Goal: Task Accomplishment & Management: Use online tool/utility

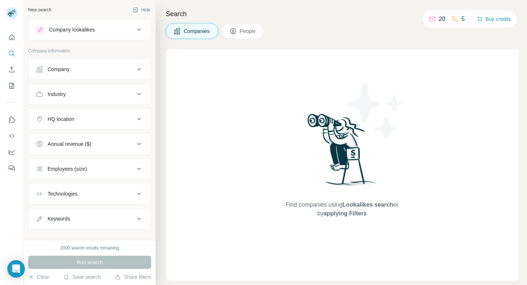
click at [293, 35] on div "Companies People" at bounding box center [342, 30] width 352 height 15
click at [11, 52] on icon "Search" at bounding box center [11, 53] width 7 height 7
click at [86, 68] on div "Company" at bounding box center [85, 69] width 99 height 7
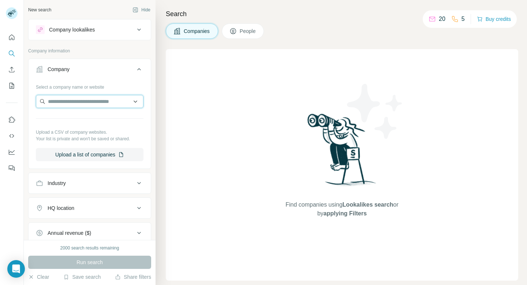
click at [78, 101] on input "text" at bounding box center [90, 101] width 108 height 13
type input "**********"
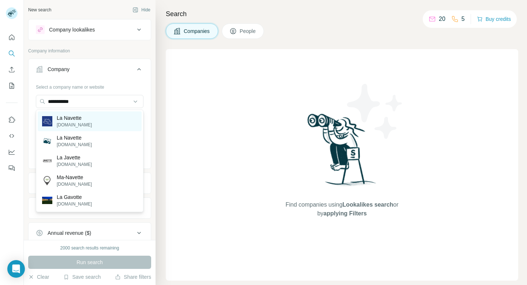
click at [73, 118] on p "La Navette" at bounding box center [74, 117] width 35 height 7
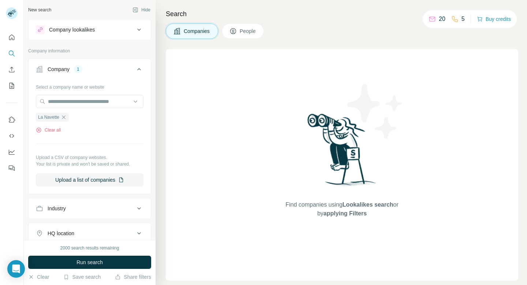
scroll to position [37, 0]
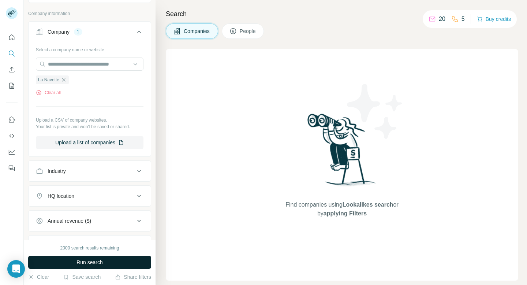
click at [97, 260] on span "Run search" at bounding box center [89, 261] width 26 height 7
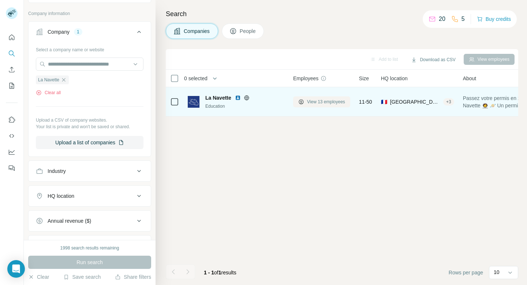
click at [322, 100] on span "View 13 employees" at bounding box center [326, 101] width 38 height 7
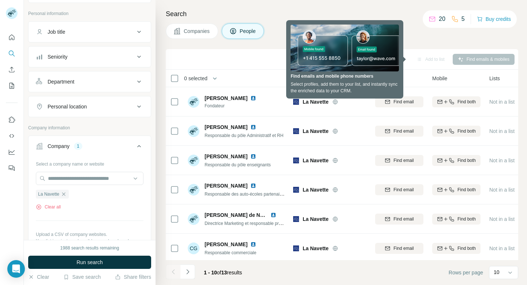
click at [265, 60] on div "Add to list Find emails & mobiles" at bounding box center [341, 59] width 345 height 13
click at [408, 34] on div "Companies People" at bounding box center [342, 30] width 352 height 15
click at [382, 9] on h4 "Search" at bounding box center [342, 14] width 352 height 10
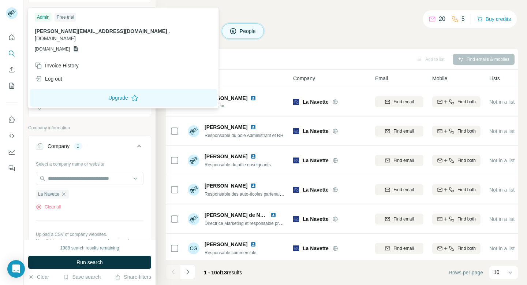
click at [11, 12] on icon at bounding box center [11, 14] width 6 height 4
click at [247, 9] on h4 "Search" at bounding box center [342, 14] width 352 height 10
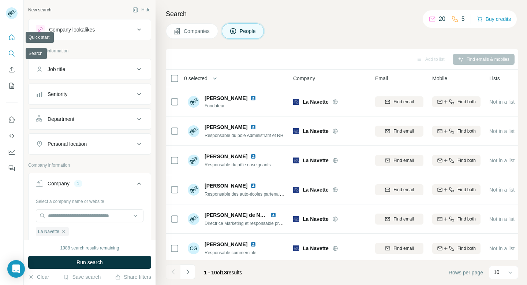
click at [12, 41] on icon "Quick start" at bounding box center [11, 37] width 7 height 7
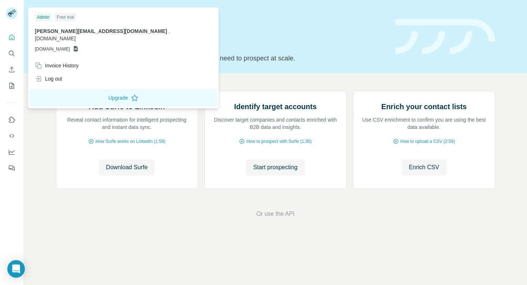
click at [12, 14] on rect at bounding box center [12, 13] width 12 height 12
click at [68, 17] on div "Free trial" at bounding box center [66, 17] width 22 height 9
click at [76, 35] on span "[DOMAIN_NAME]" at bounding box center [55, 38] width 41 height 6
click at [134, 21] on div "Admin Free trial" at bounding box center [123, 17] width 177 height 9
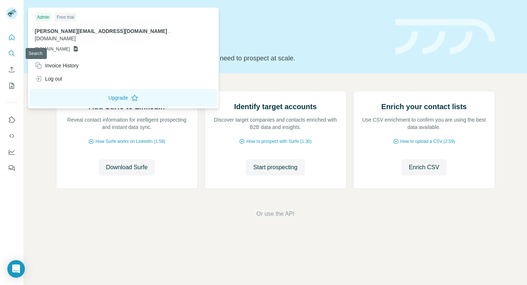
click at [15, 57] on button "Search" at bounding box center [12, 53] width 12 height 13
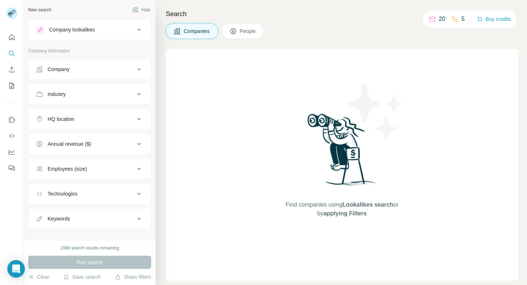
click at [74, 69] on div "Company" at bounding box center [85, 69] width 99 height 7
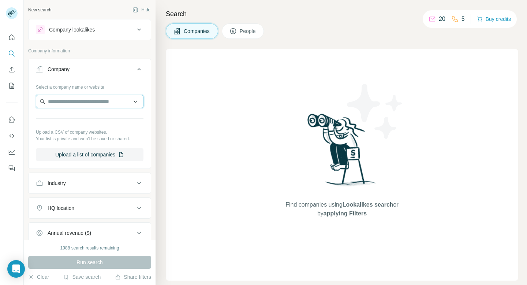
click at [75, 100] on input "text" at bounding box center [90, 101] width 108 height 13
type input "**********"
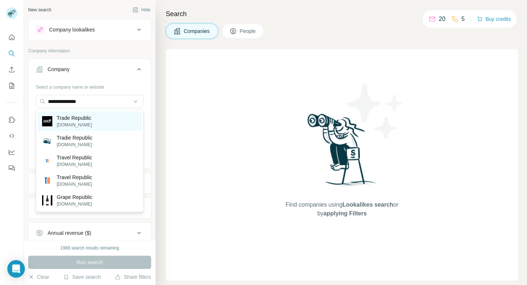
click at [60, 115] on p "Trade Republic" at bounding box center [74, 117] width 35 height 7
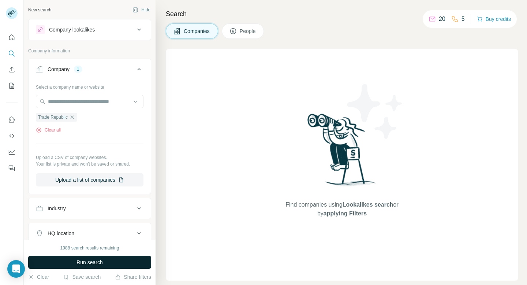
click at [80, 259] on span "Run search" at bounding box center [89, 261] width 26 height 7
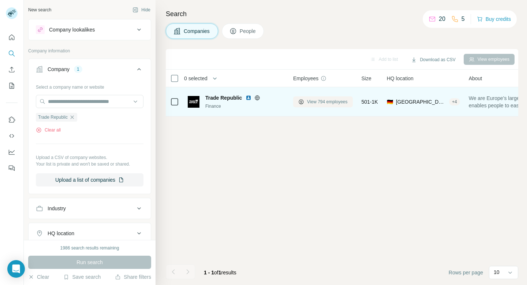
click at [320, 100] on span "View 794 employees" at bounding box center [327, 101] width 41 height 7
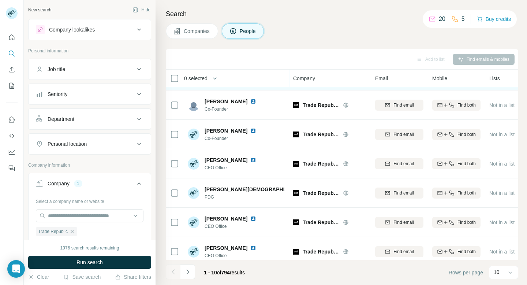
scroll to position [120, 0]
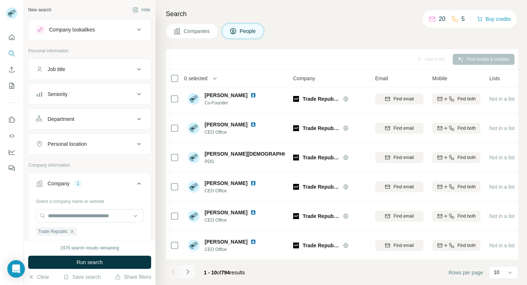
click at [190, 272] on icon "Navigate to next page" at bounding box center [187, 271] width 7 height 7
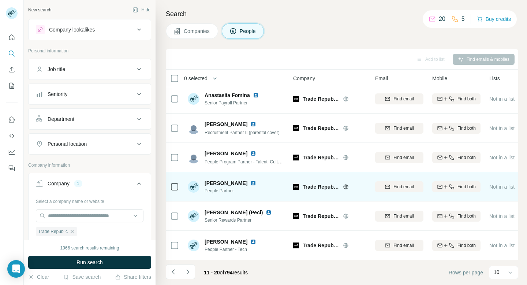
scroll to position [0, 0]
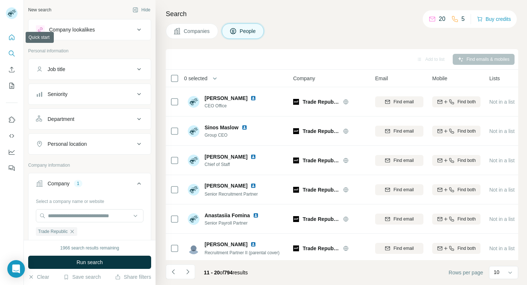
click at [15, 38] on icon "Quick start" at bounding box center [11, 37] width 7 height 7
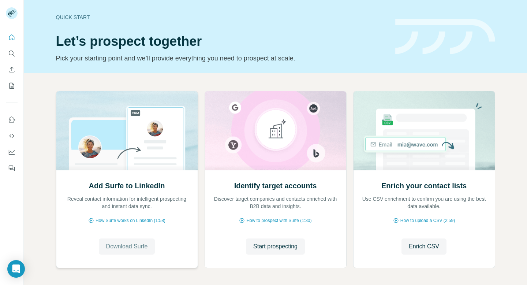
click at [139, 244] on span "Download Surfe" at bounding box center [127, 246] width 42 height 9
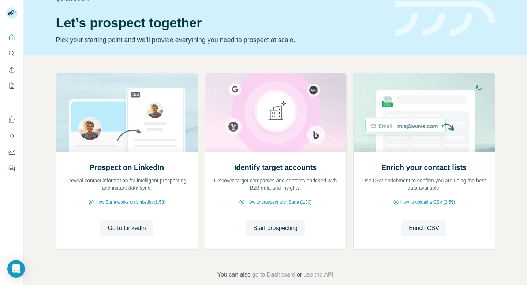
scroll to position [12, 0]
